Goal: Information Seeking & Learning: Learn about a topic

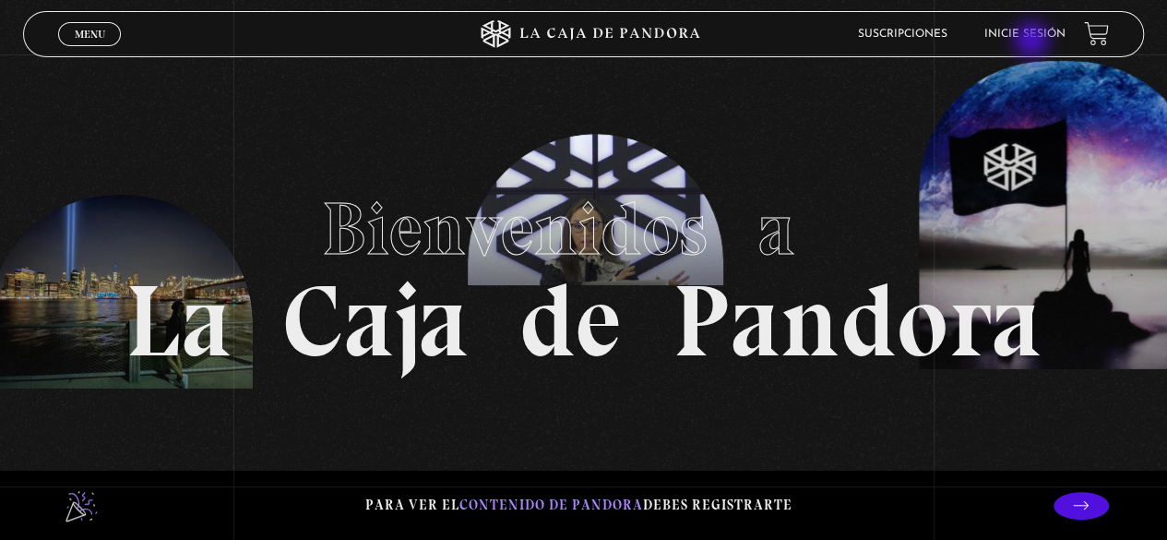
click at [1033, 42] on li "Inicie sesión" at bounding box center [1024, 33] width 81 height 29
click at [1031, 33] on link "Inicie sesión" at bounding box center [1024, 34] width 81 height 11
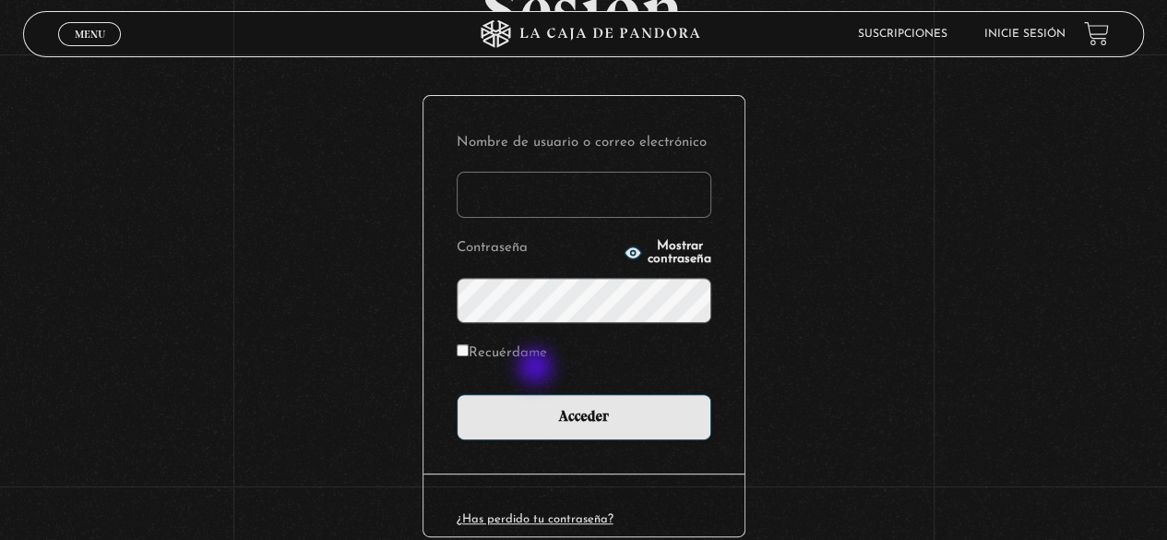
scroll to position [259, 0]
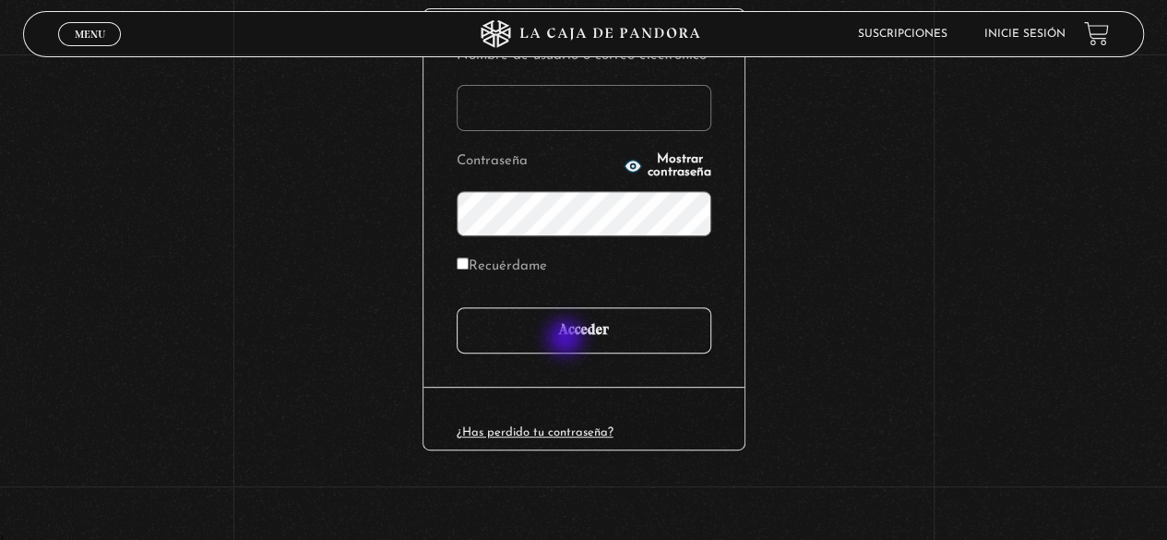
type input "[EMAIL_ADDRESS][DOMAIN_NAME]"
click at [568, 338] on input "Acceder" at bounding box center [584, 330] width 255 height 46
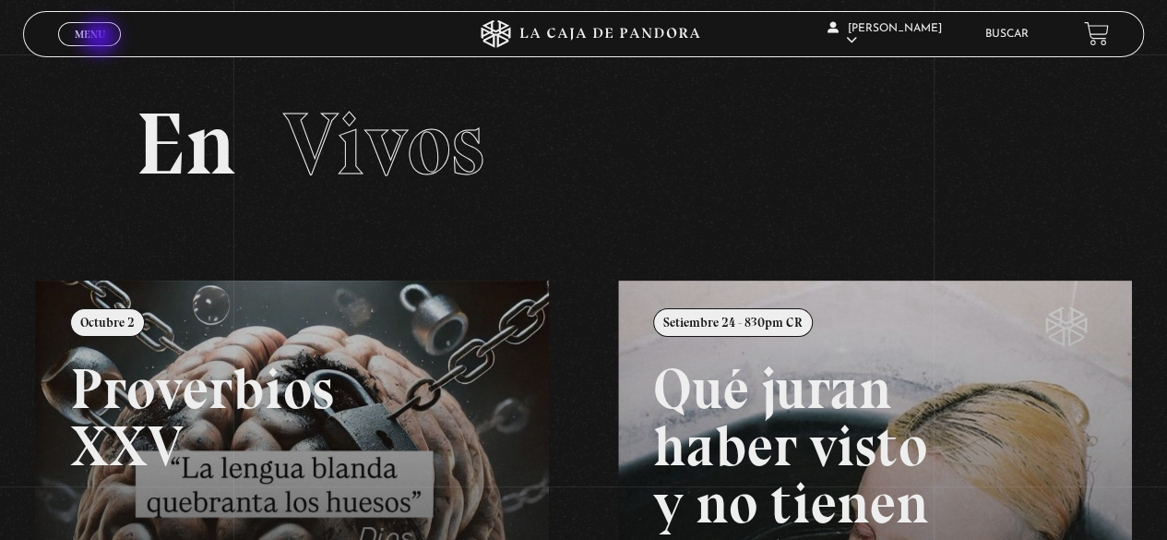
click at [101, 39] on span "Menu" at bounding box center [90, 34] width 30 height 11
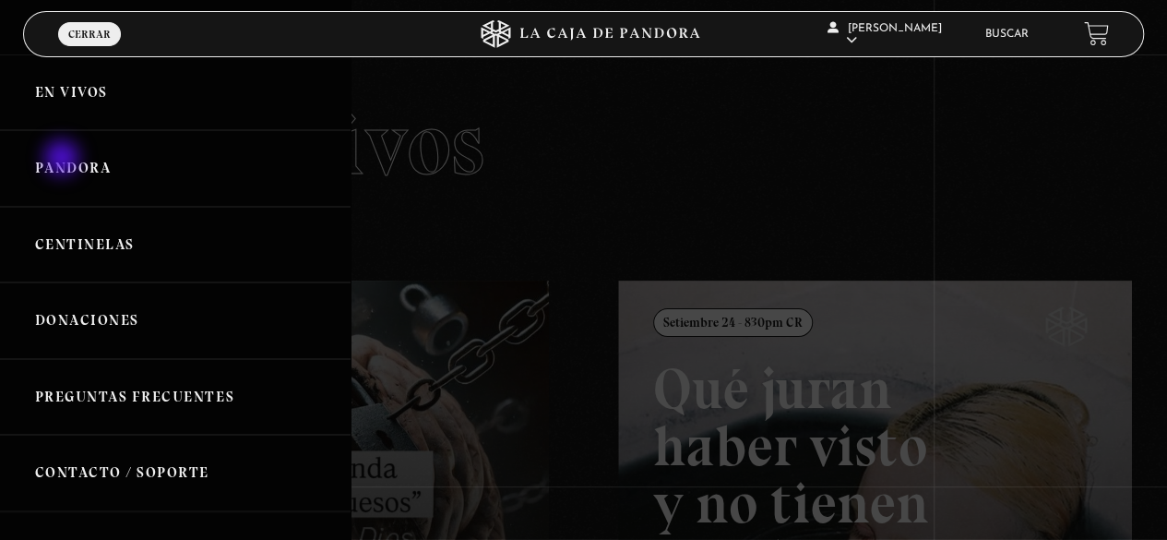
click at [64, 160] on link "Pandora" at bounding box center [175, 168] width 350 height 77
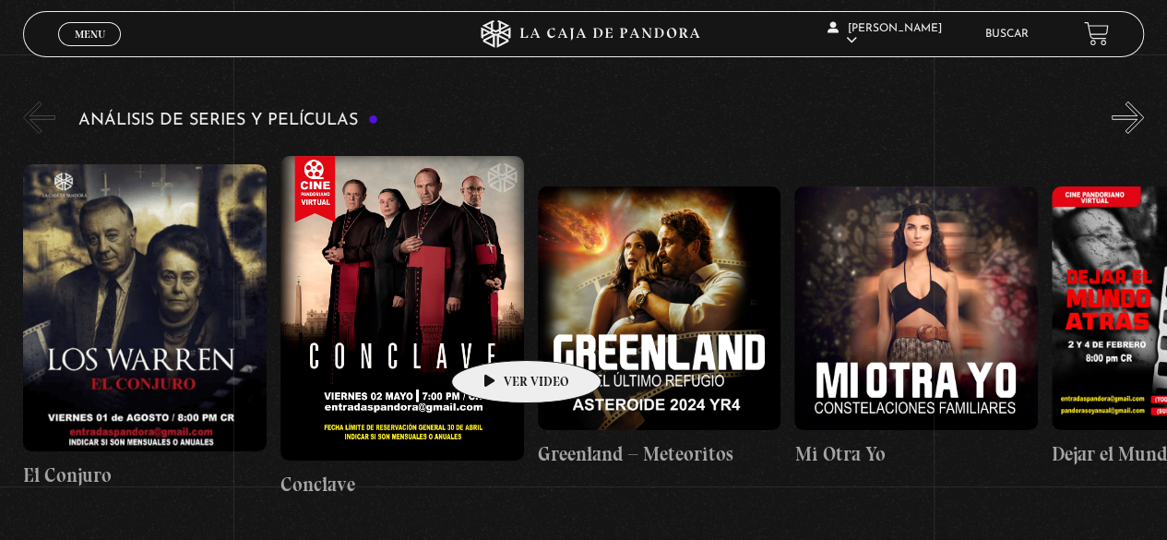
scroll to position [3136, 0]
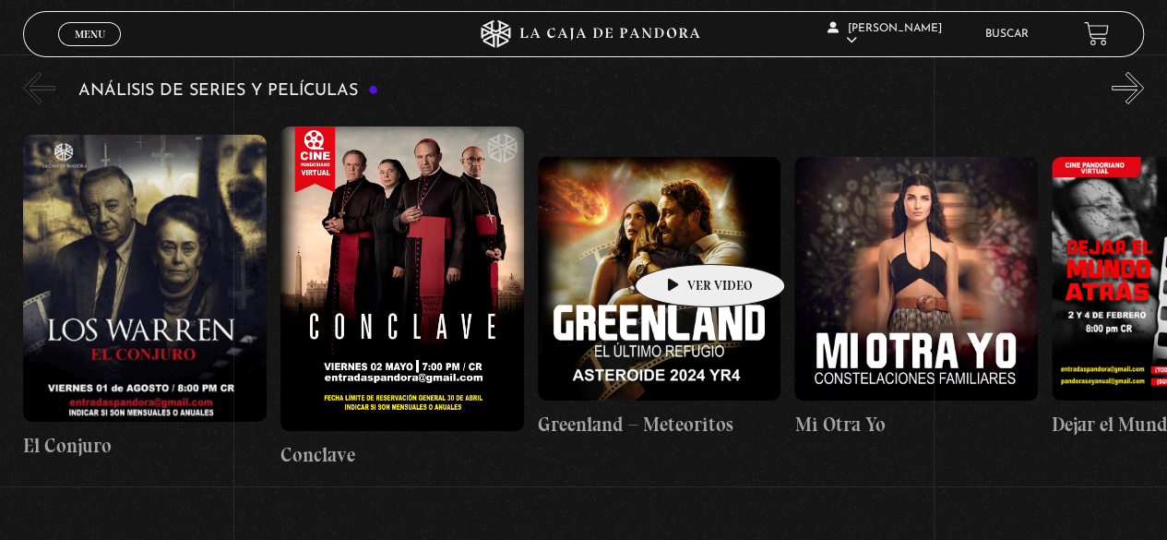
click at [681, 236] on figure at bounding box center [659, 278] width 243 height 243
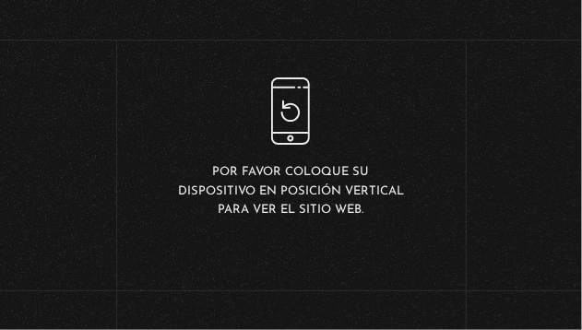
click at [576, 297] on body "ingresar al sitio Ver Video Más Información Solicitar Por favor coloque su disp…" at bounding box center [291, 148] width 582 height 297
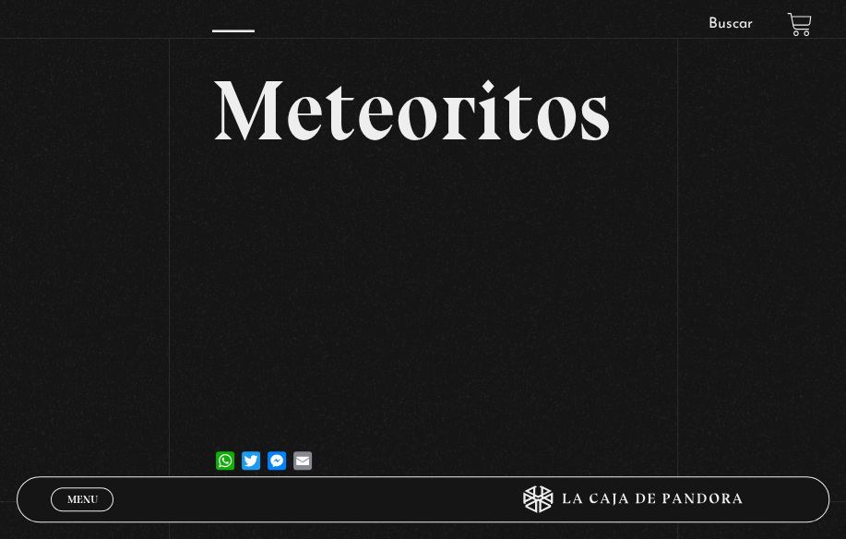
scroll to position [277, 0]
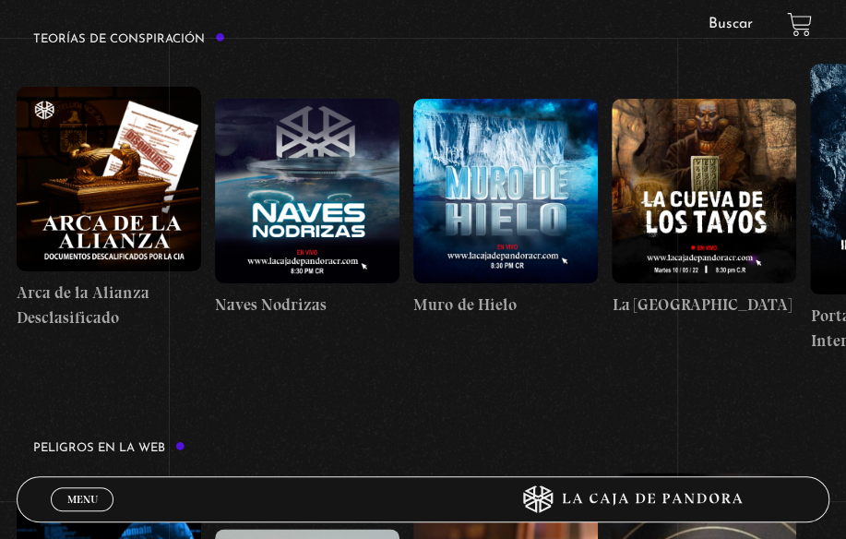
drag, startPoint x: 582, startPoint y: 189, endPoint x: 533, endPoint y: 198, distance: 49.7
click at [533, 198] on figure at bounding box center [505, 191] width 184 height 184
drag, startPoint x: 203, startPoint y: 196, endPoint x: 404, endPoint y: 198, distance: 201.1
click at [404, 198] on div "Arca de la Alianza Desclasificado Naves Nodrizas Muro de Hielo La Cueva de los …" at bounding box center [672, 209] width 1310 height 290
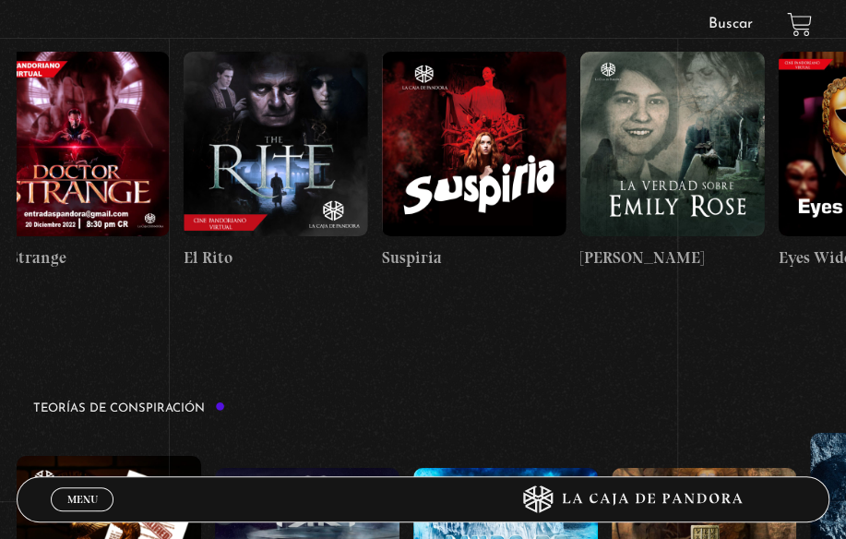
scroll to position [0, 1664]
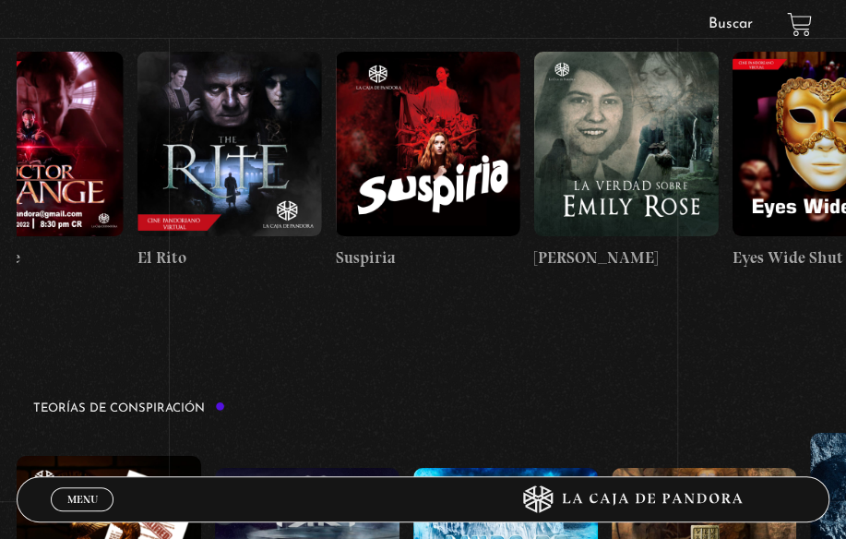
drag, startPoint x: 555, startPoint y: 184, endPoint x: 225, endPoint y: 204, distance: 330.8
click at [225, 204] on div "El Conjuro Conclave Greenland – Meteoritos Mi Otra Yo Dejar el Mundo Atrás Mids…" at bounding box center [504, 160] width 4303 height 305
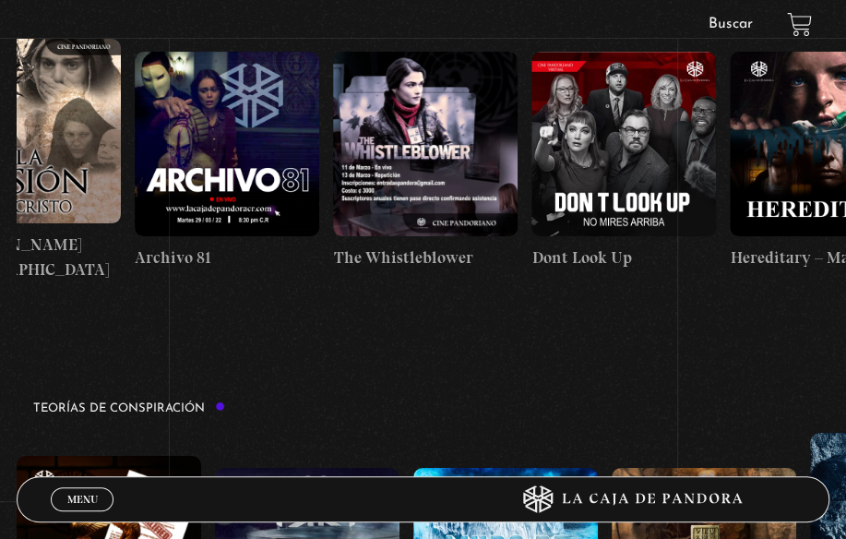
drag, startPoint x: 540, startPoint y: 157, endPoint x: 338, endPoint y: 164, distance: 202.1
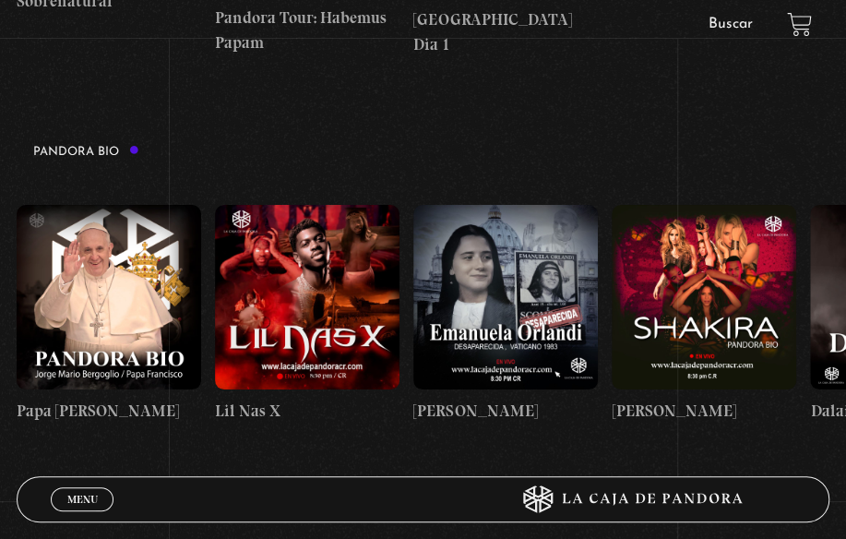
scroll to position [2306, 0]
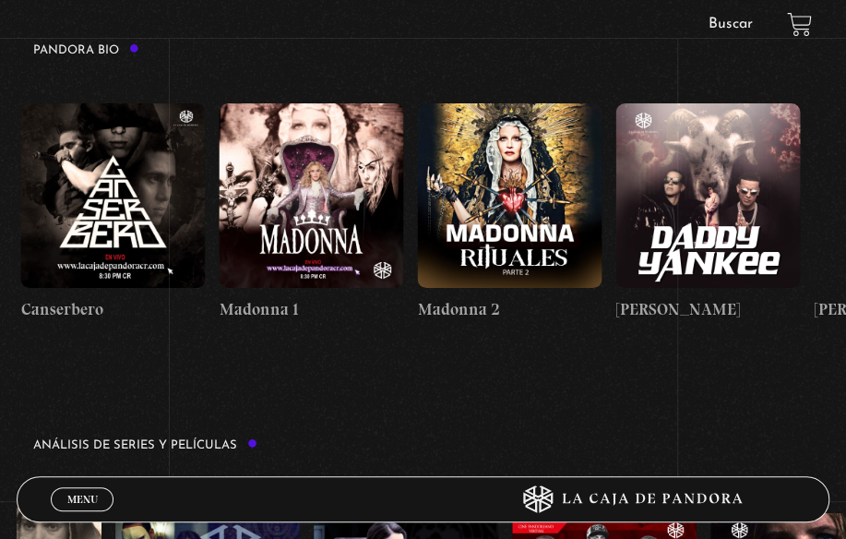
drag, startPoint x: 712, startPoint y: 220, endPoint x: 513, endPoint y: 236, distance: 199.8
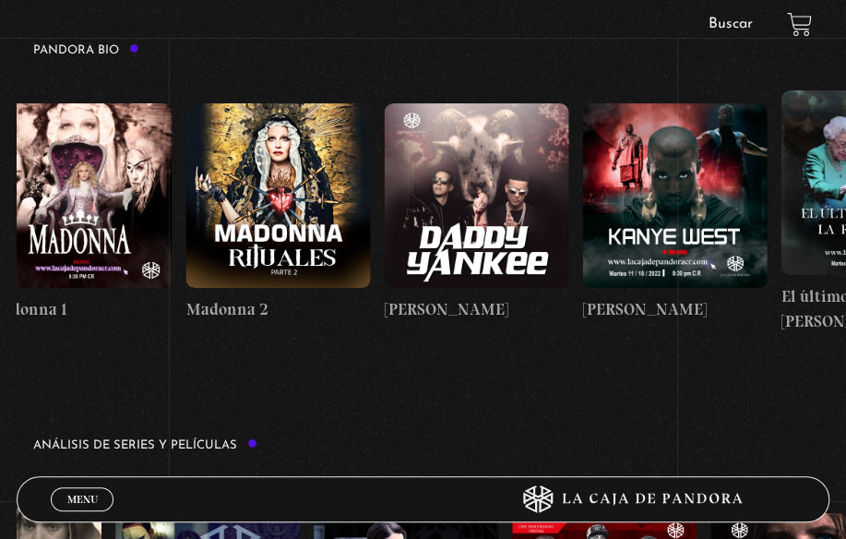
scroll to position [0, 1256]
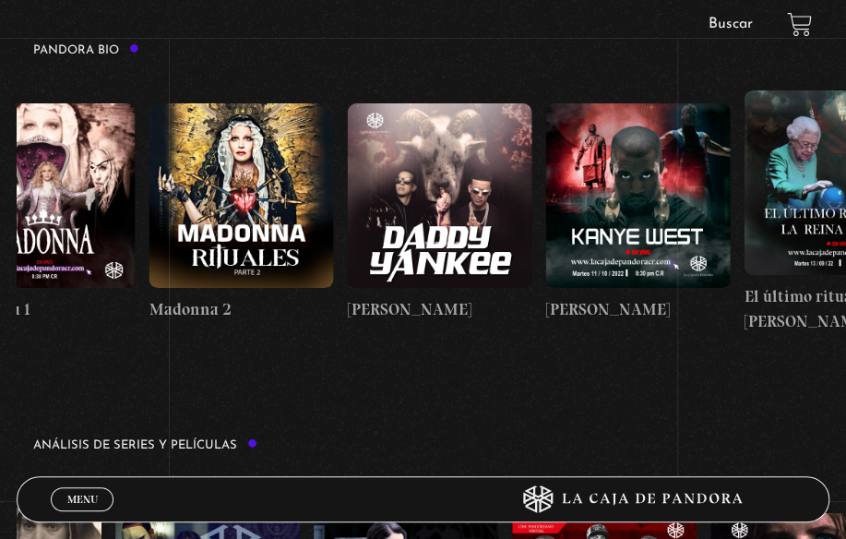
drag, startPoint x: 657, startPoint y: 224, endPoint x: 605, endPoint y: 234, distance: 52.6
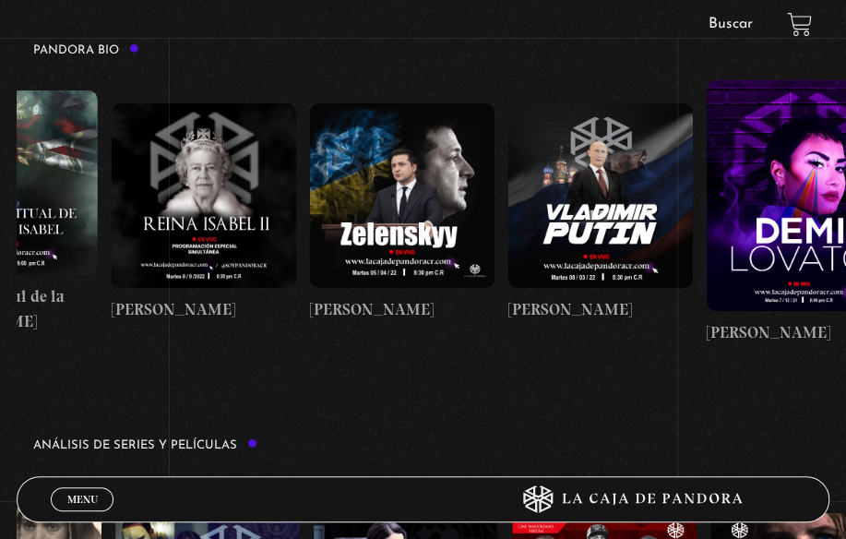
scroll to position [0, 2118]
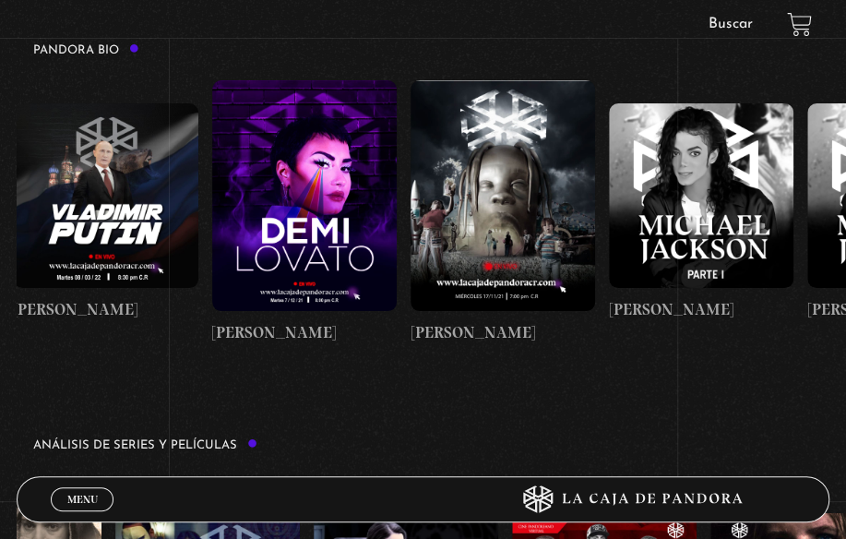
drag, startPoint x: 675, startPoint y: 209, endPoint x: 405, endPoint y: 243, distance: 272.3
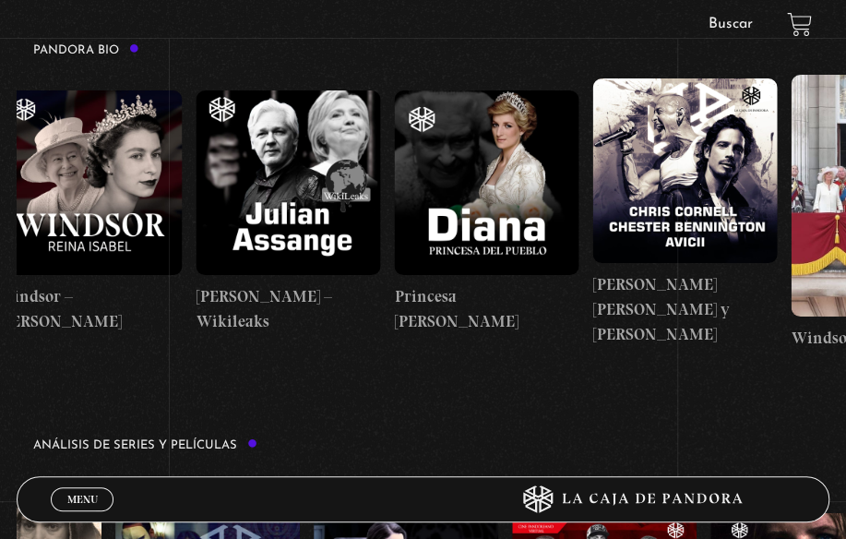
scroll to position [0, 3843]
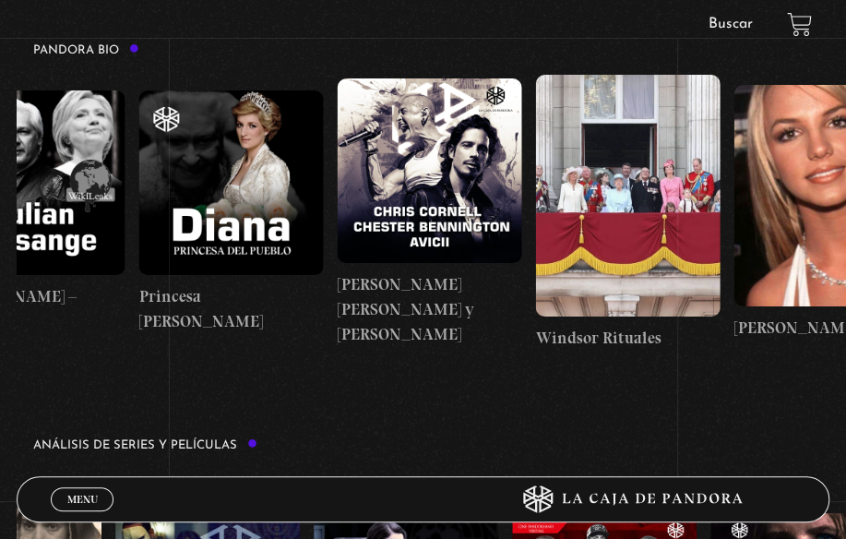
drag, startPoint x: 636, startPoint y: 186, endPoint x: 386, endPoint y: 248, distance: 257.5
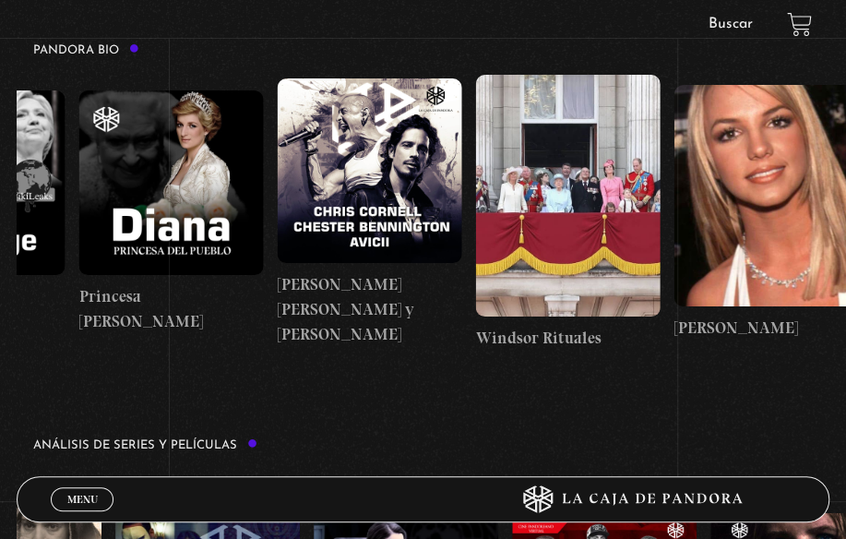
drag, startPoint x: 518, startPoint y: 240, endPoint x: 420, endPoint y: 264, distance: 101.6
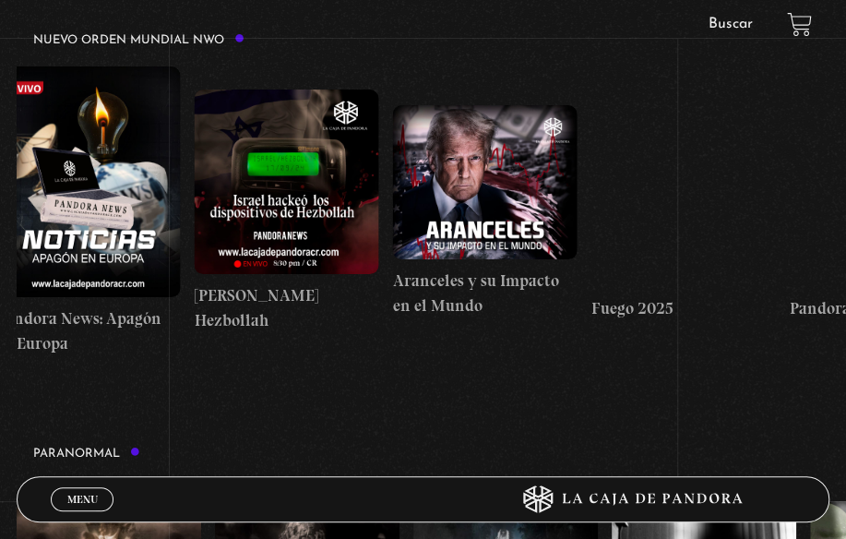
scroll to position [0, 1557]
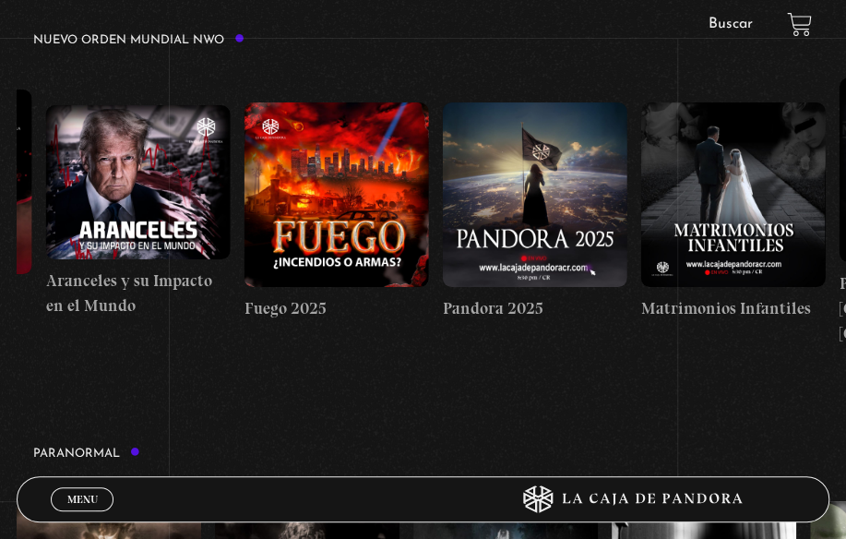
drag, startPoint x: 605, startPoint y: 197, endPoint x: 310, endPoint y: 259, distance: 301.5
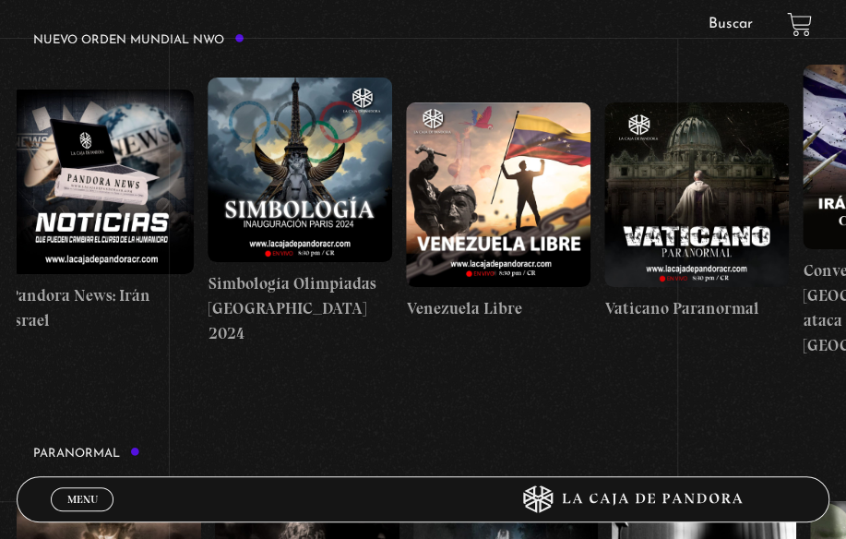
scroll to position [0, 2774]
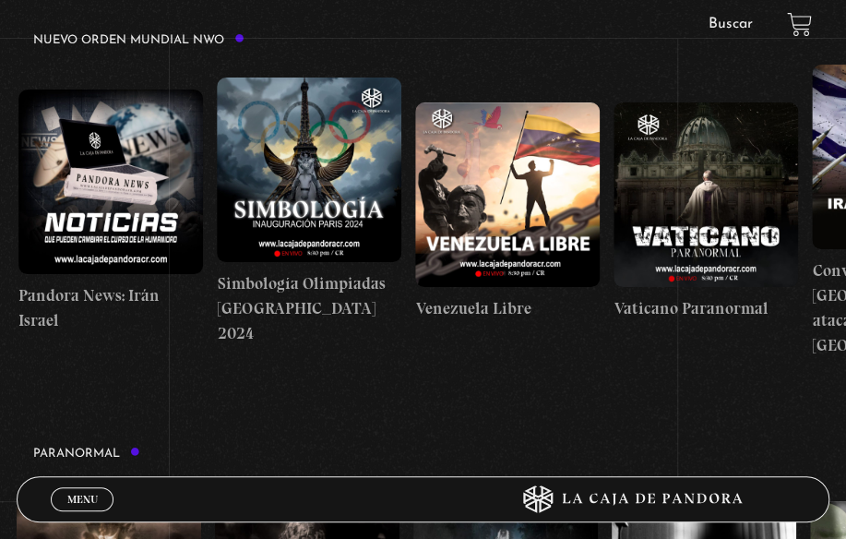
drag, startPoint x: 531, startPoint y: 231, endPoint x: 308, endPoint y: 311, distance: 236.9
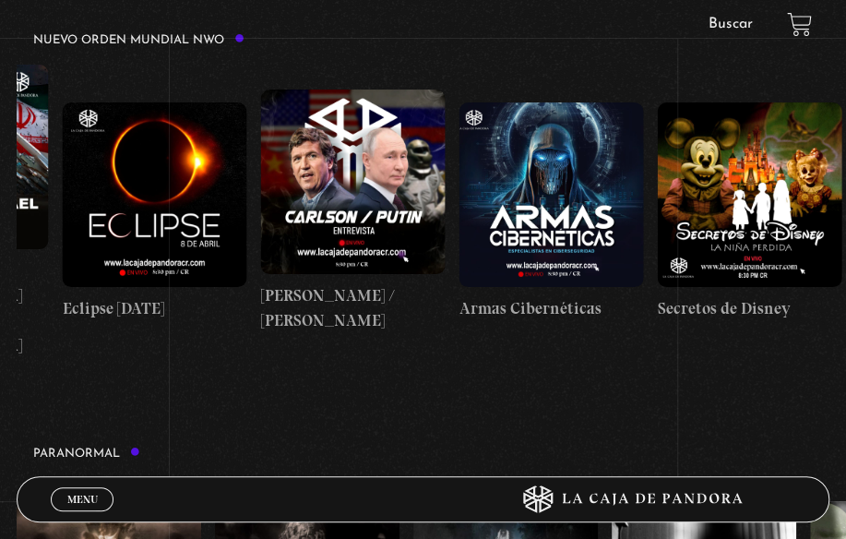
scroll to position [0, 3713]
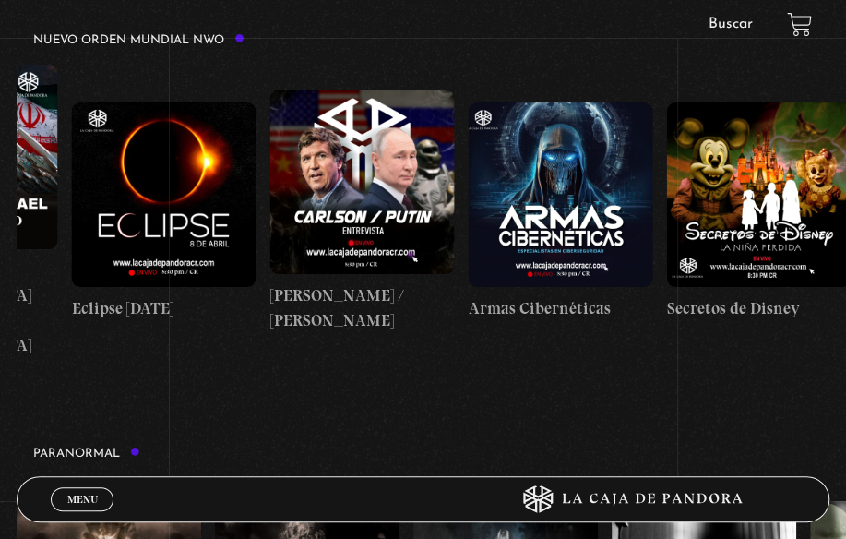
drag, startPoint x: 686, startPoint y: 205, endPoint x: 502, endPoint y: 207, distance: 184.5
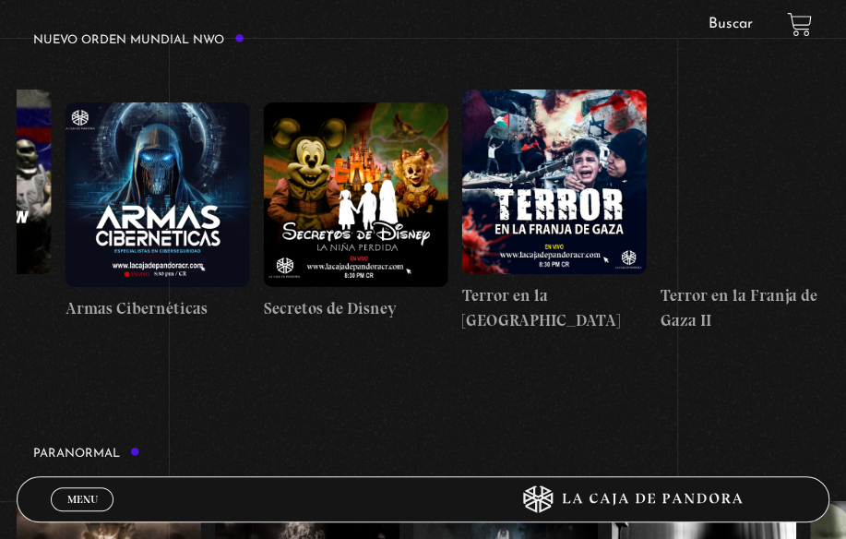
scroll to position [0, 4121]
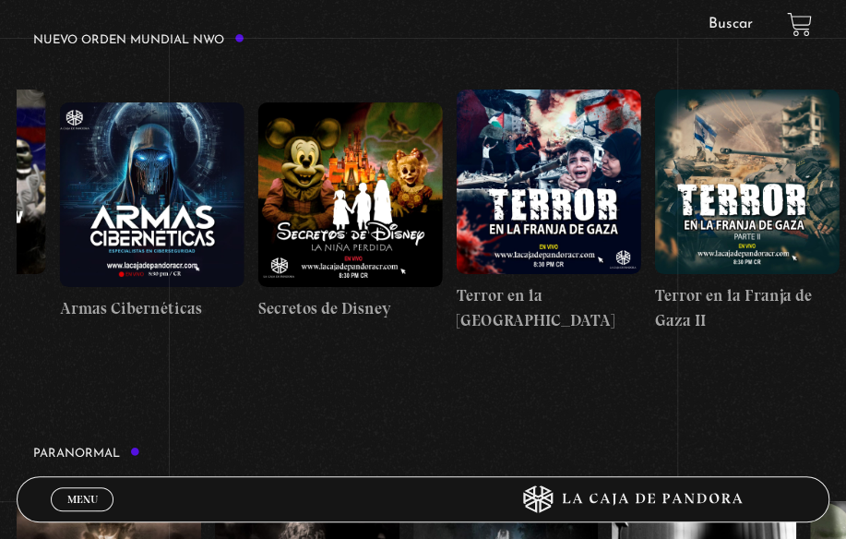
drag, startPoint x: 557, startPoint y: 203, endPoint x: 477, endPoint y: 211, distance: 80.7
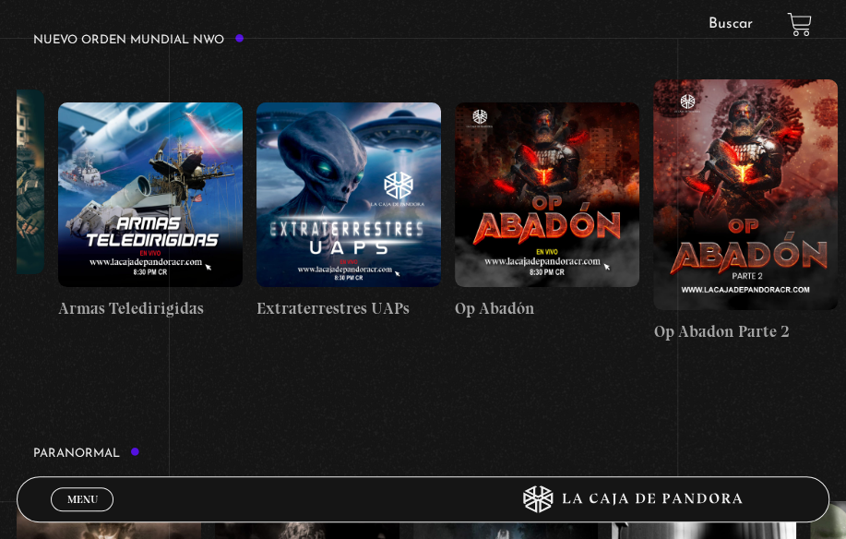
scroll to position [0, 4920]
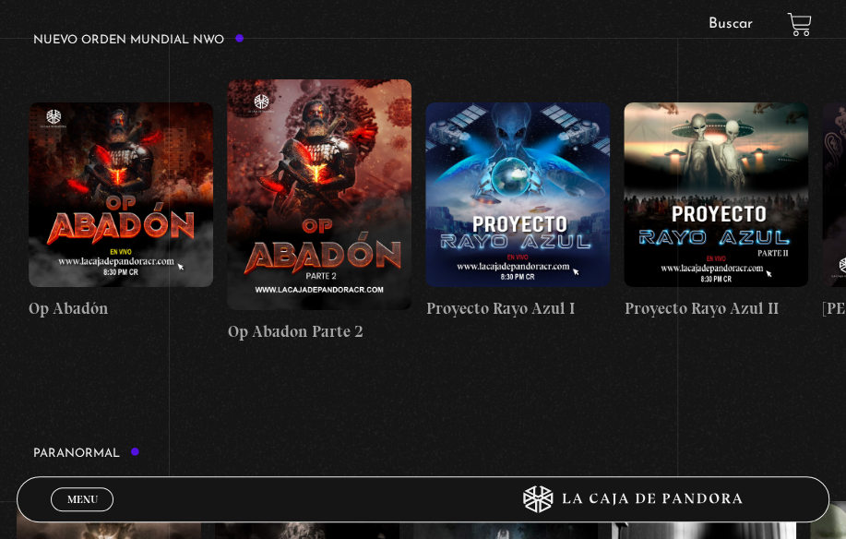
drag, startPoint x: 477, startPoint y: 211, endPoint x: 239, endPoint y: 255, distance: 242.0
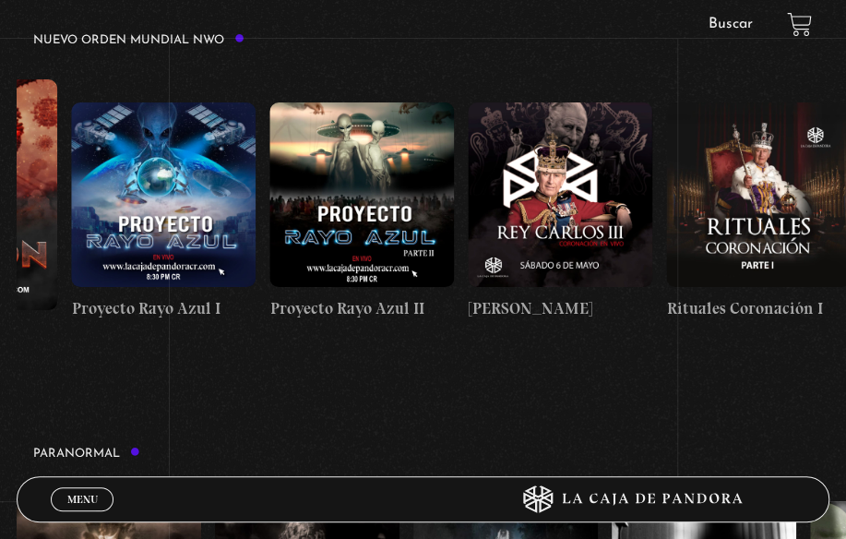
scroll to position [0, 5720]
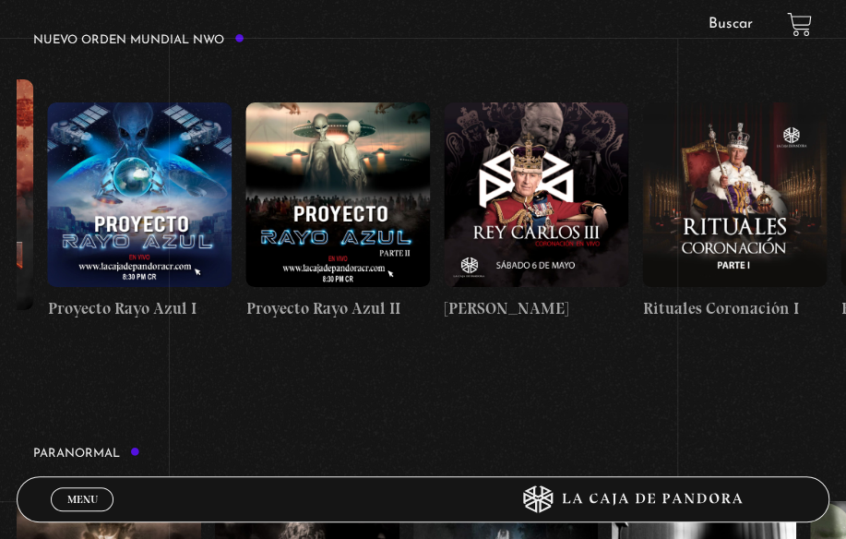
drag, startPoint x: 613, startPoint y: 222, endPoint x: 540, endPoint y: 235, distance: 74.0
click at [148, 213] on figure at bounding box center [139, 194] width 184 height 184
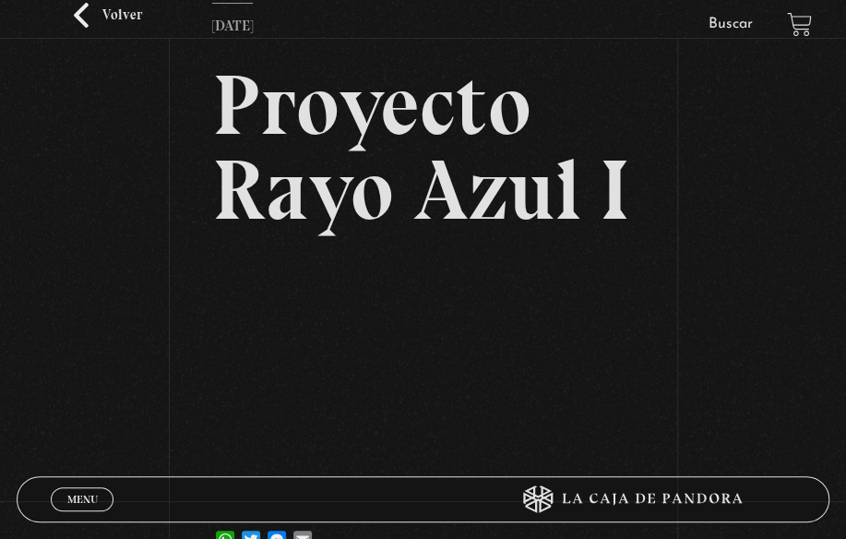
scroll to position [277, 0]
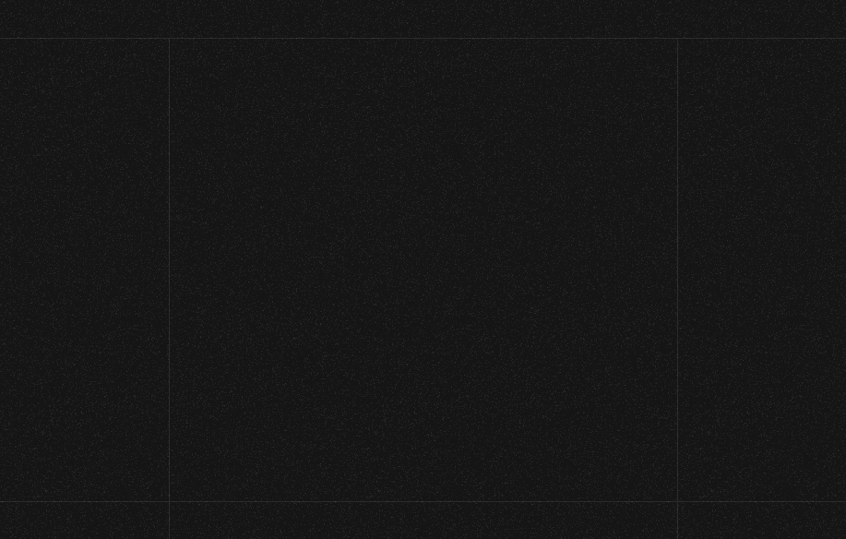
scroll to position [1107, 0]
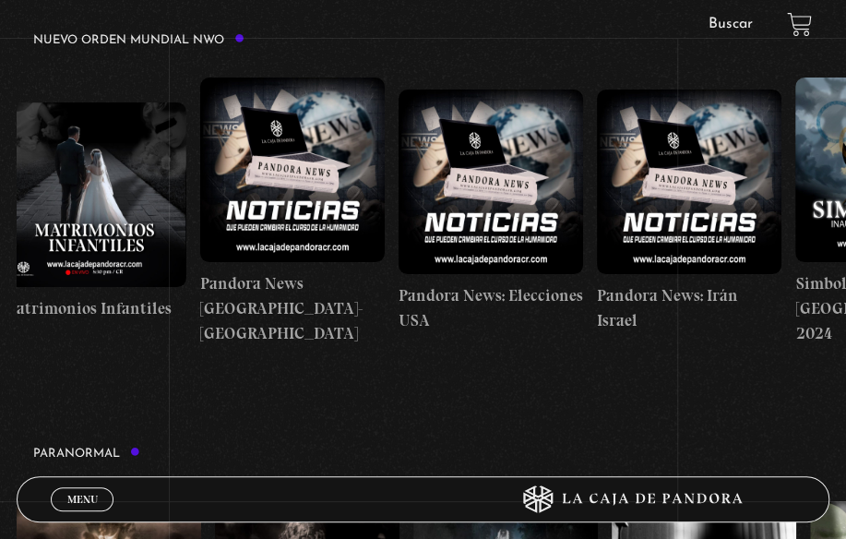
drag, startPoint x: 690, startPoint y: 251, endPoint x: 212, endPoint y: 264, distance: 477.9
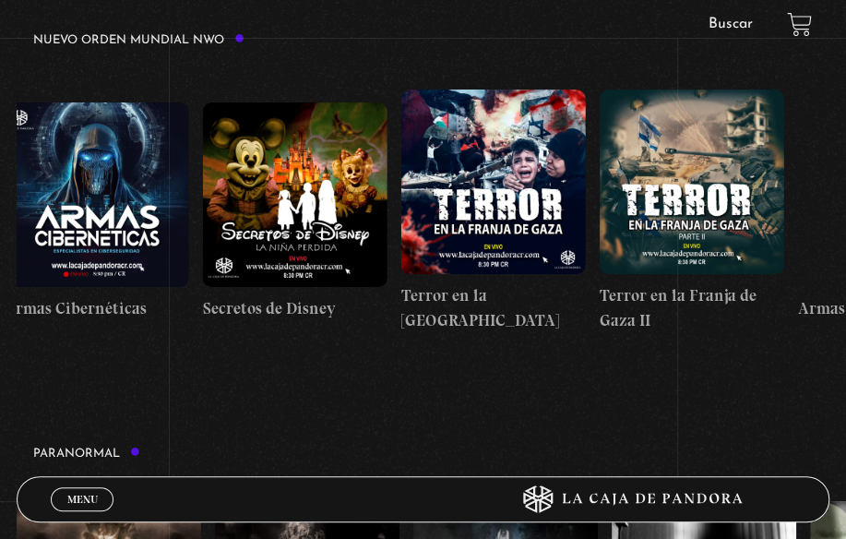
drag, startPoint x: 540, startPoint y: 271, endPoint x: 411, endPoint y: 272, distance: 129.1
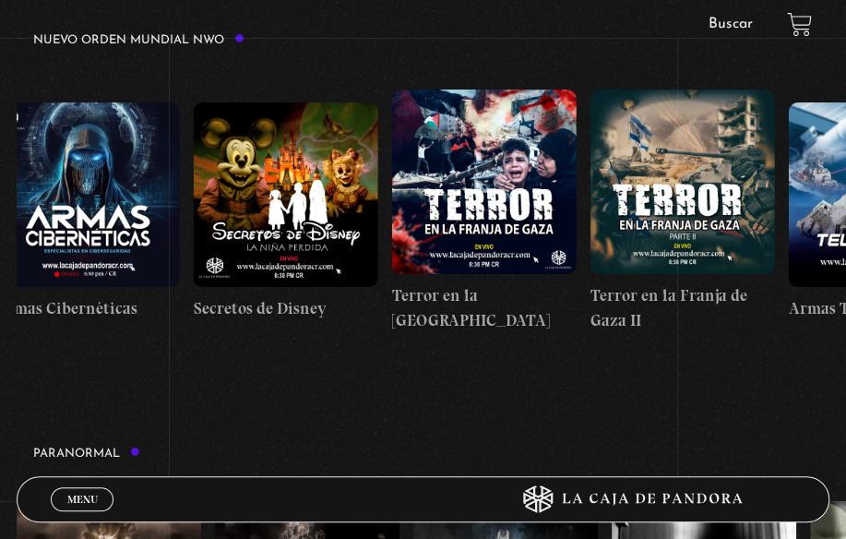
click at [732, 21] on link "Buscar" at bounding box center [729, 24] width 44 height 15
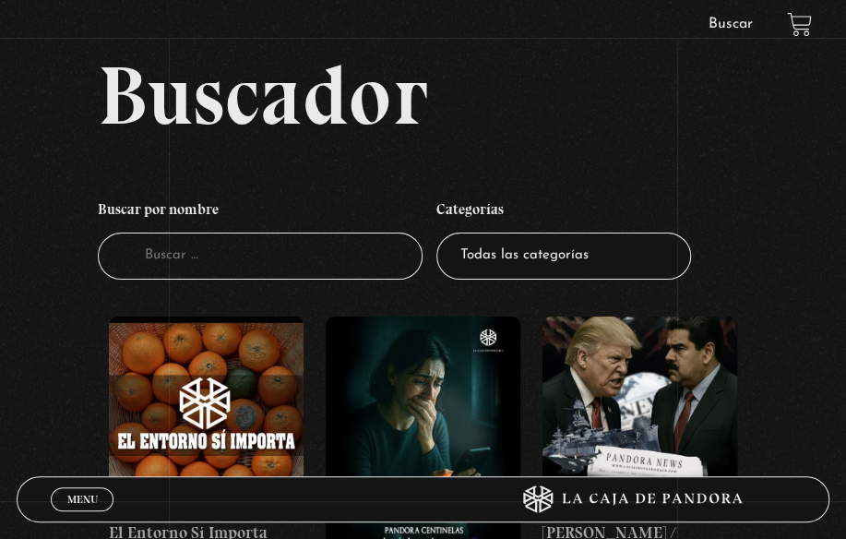
click at [315, 278] on input "Buscador" at bounding box center [260, 255] width 325 height 47
type input "mkultra"
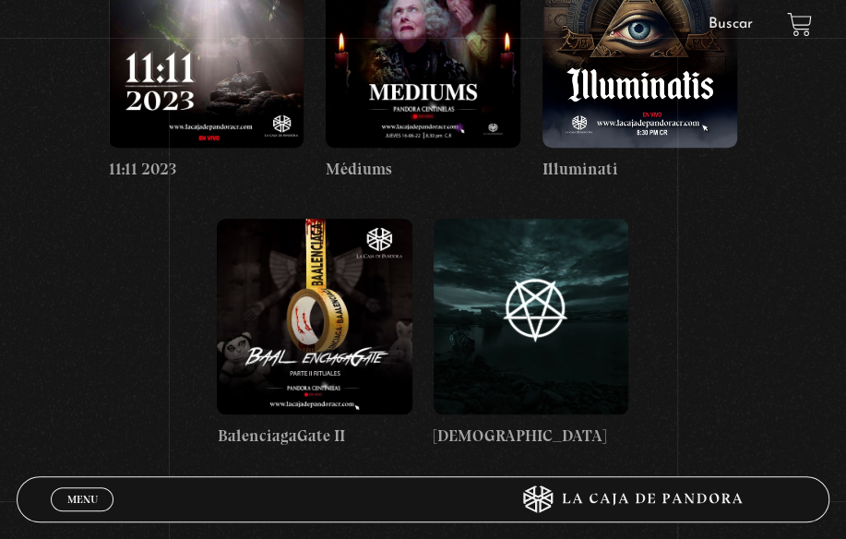
scroll to position [184, 0]
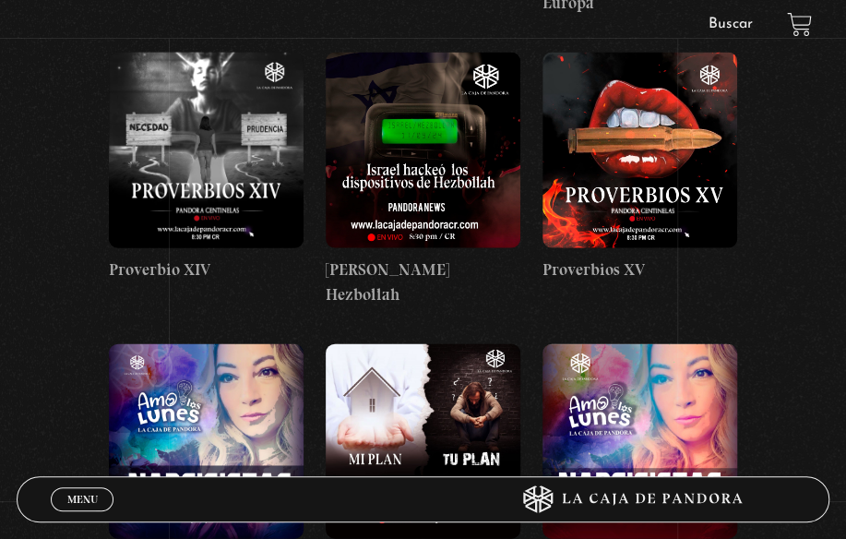
scroll to position [4058, 0]
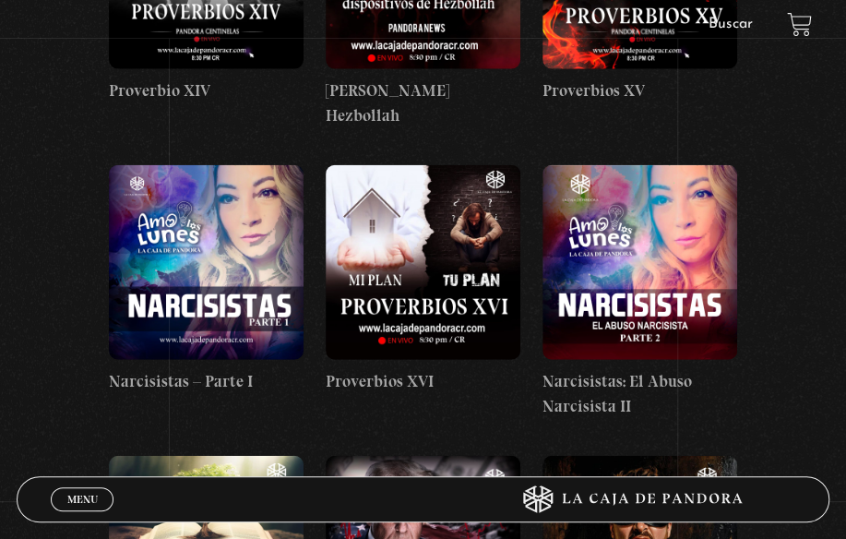
click at [179, 247] on figure at bounding box center [206, 262] width 195 height 195
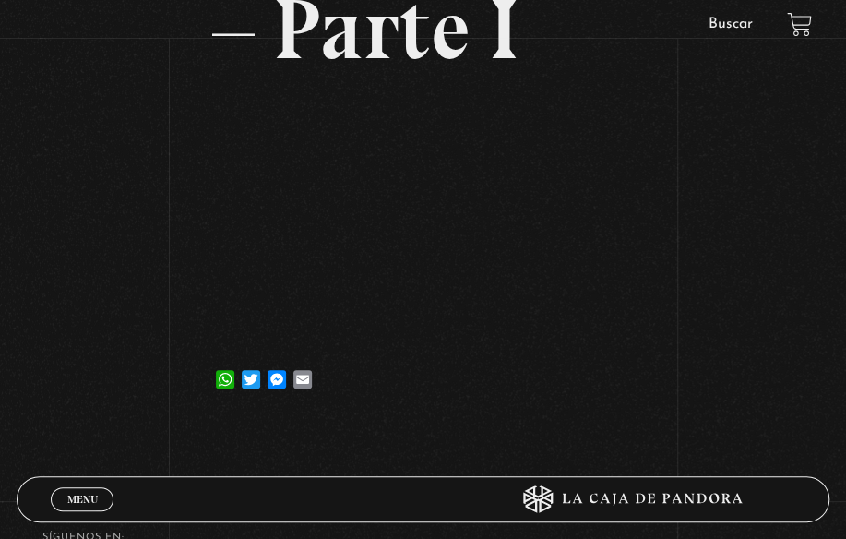
scroll to position [369, 0]
